Goal: Complete application form: Complete application form

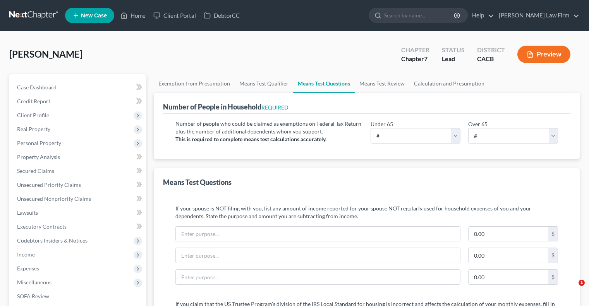
select select "0"
click at [415, 141] on select "# 0 1 2 3 4 5 6 7 8 9 10" at bounding box center [416, 135] width 90 height 15
click at [492, 134] on select "# 0 1 2 3 4 5 6 7 8 9 10" at bounding box center [513, 135] width 90 height 15
click at [468, 128] on select "# 0 1 2 3 4 5 6 7 8 9 10" at bounding box center [513, 135] width 90 height 15
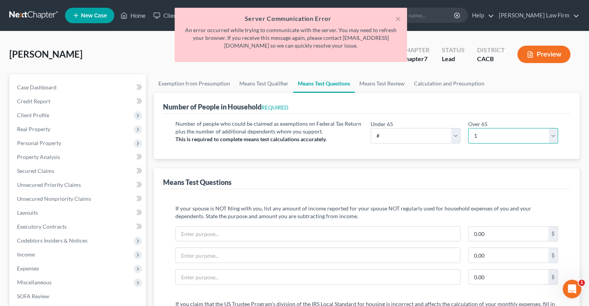
click at [481, 131] on select "# 0 1 2 3 4 5 6 7 8 9 10" at bounding box center [513, 135] width 90 height 15
select select "2"
click at [468, 128] on select "# 0 1 2 3 4 5 6 7 8 9 10" at bounding box center [513, 135] width 90 height 15
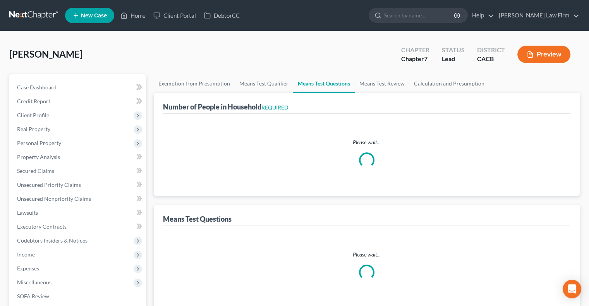
select select "0"
select select "2"
